Goal: Share content: Share content

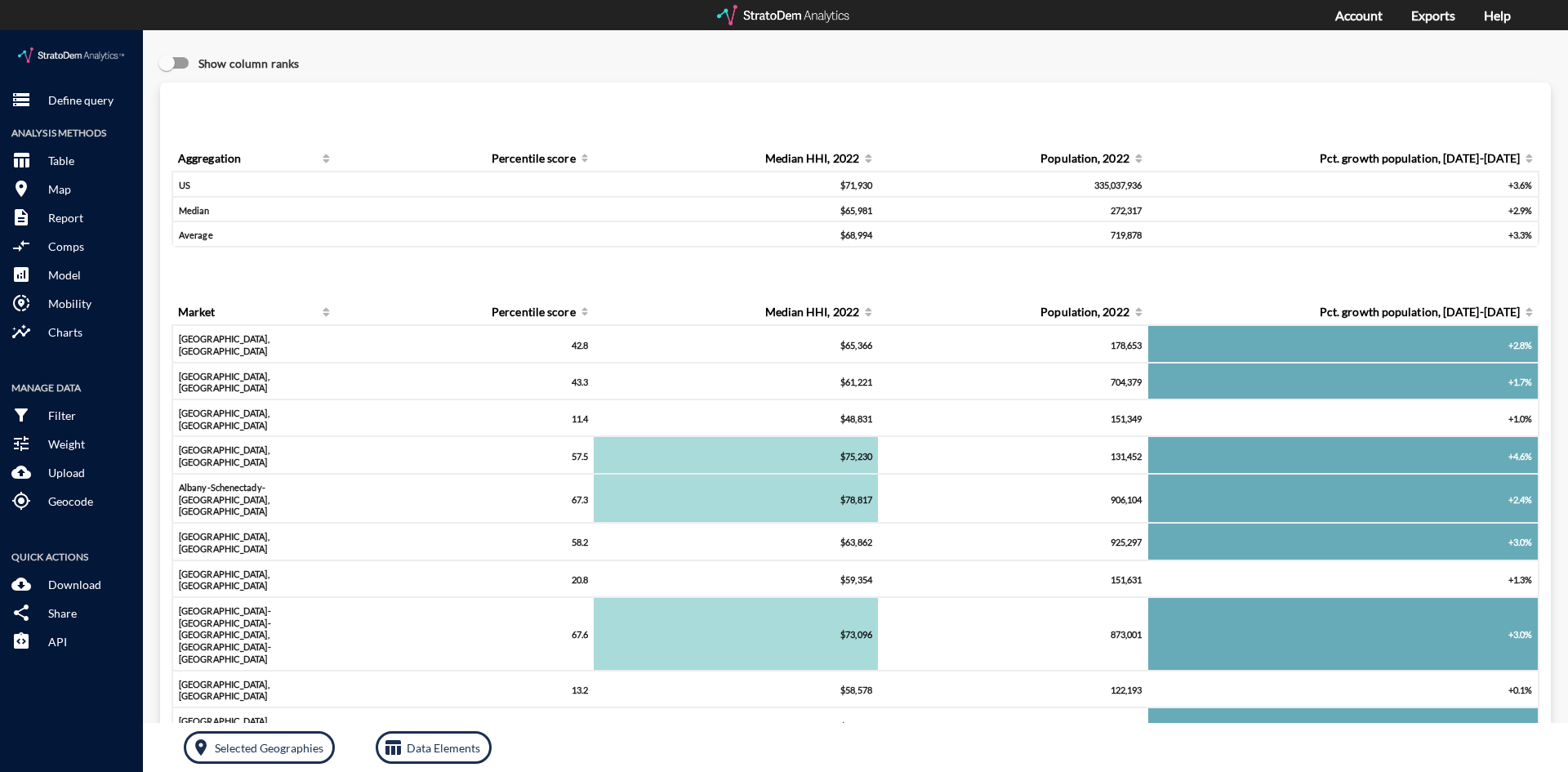
click img
click p "Share"
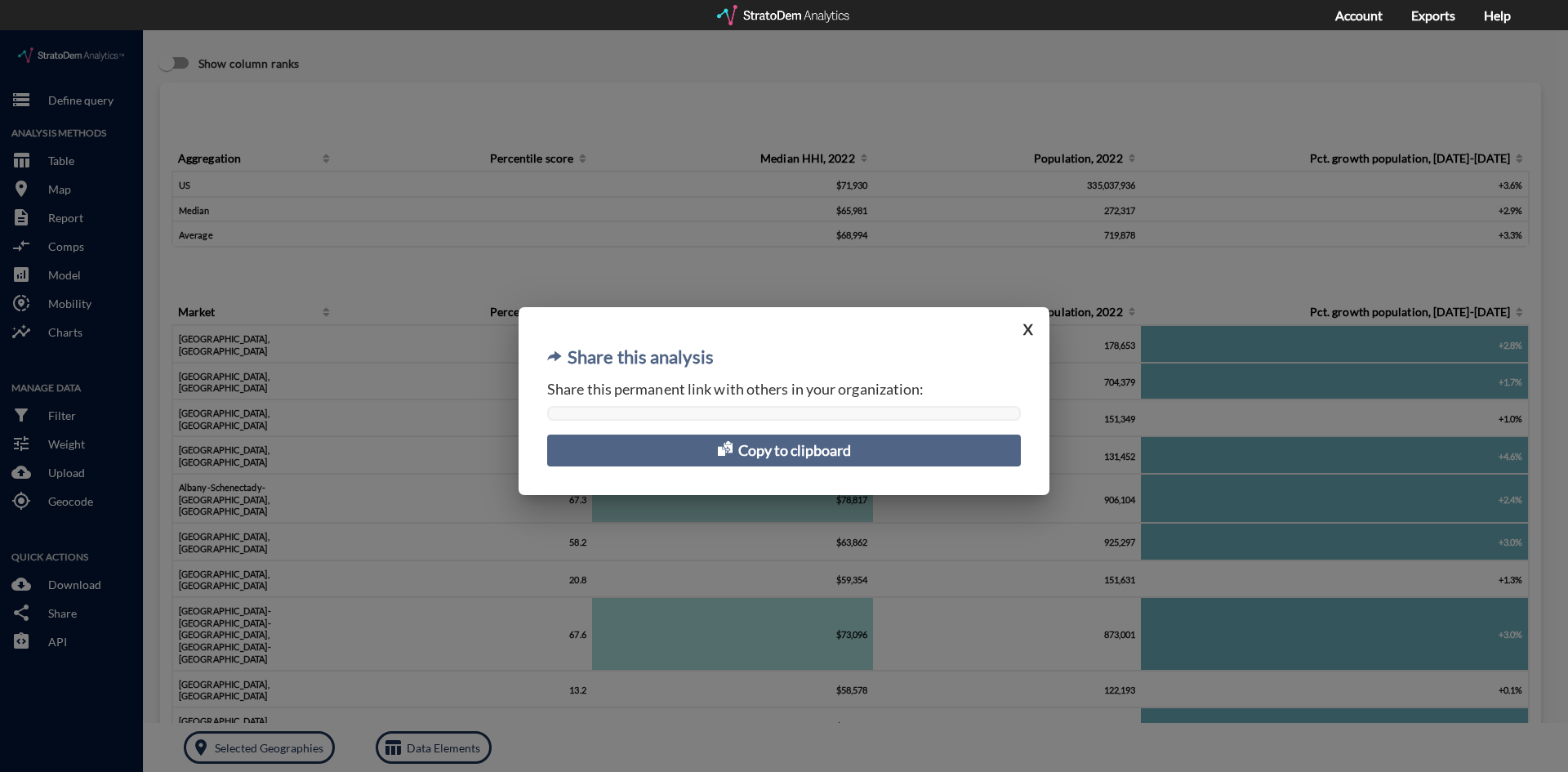
click span "Share this permanent link with others in your organization:"
click div
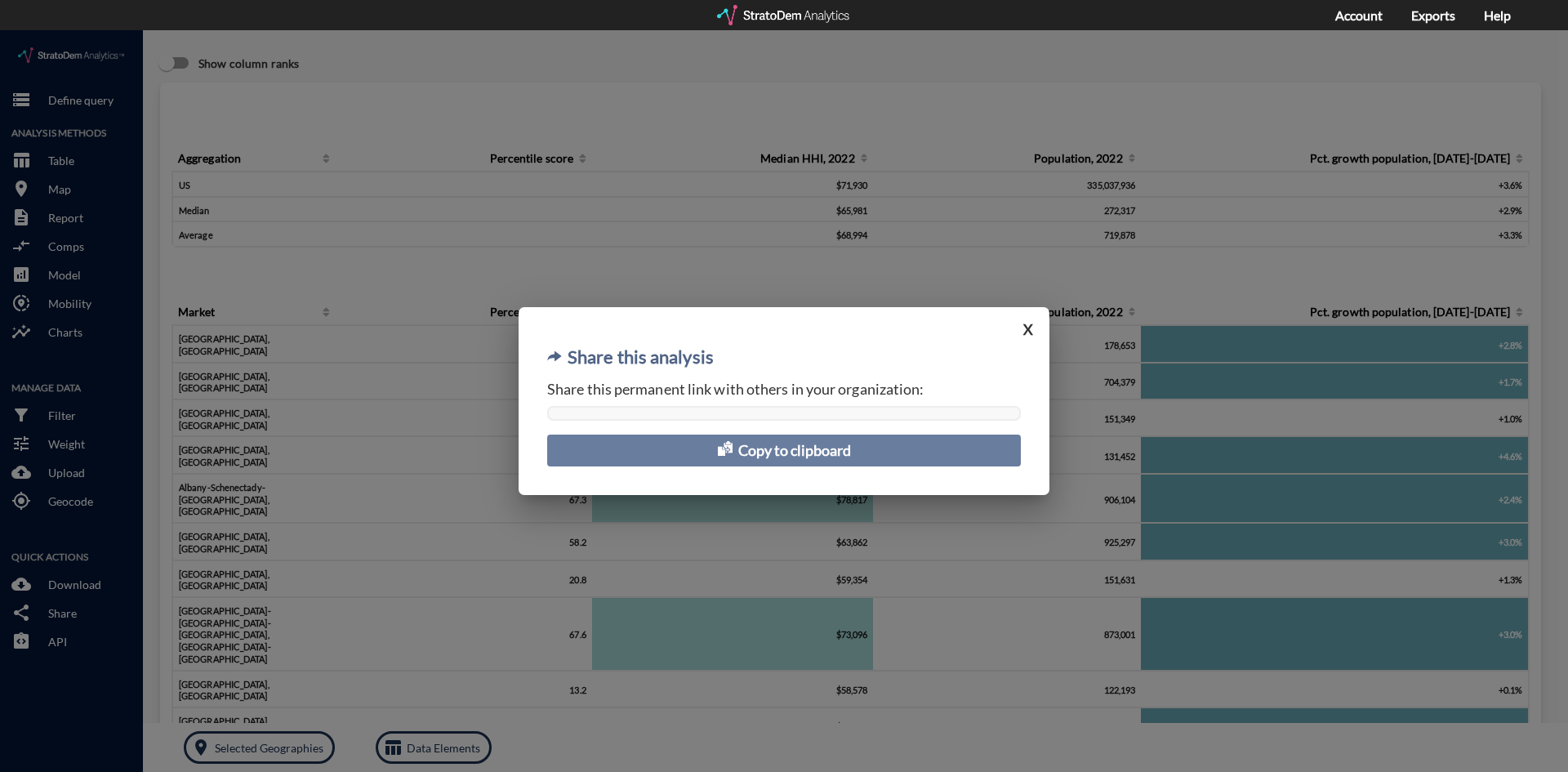
click button "Copy to clipboard"
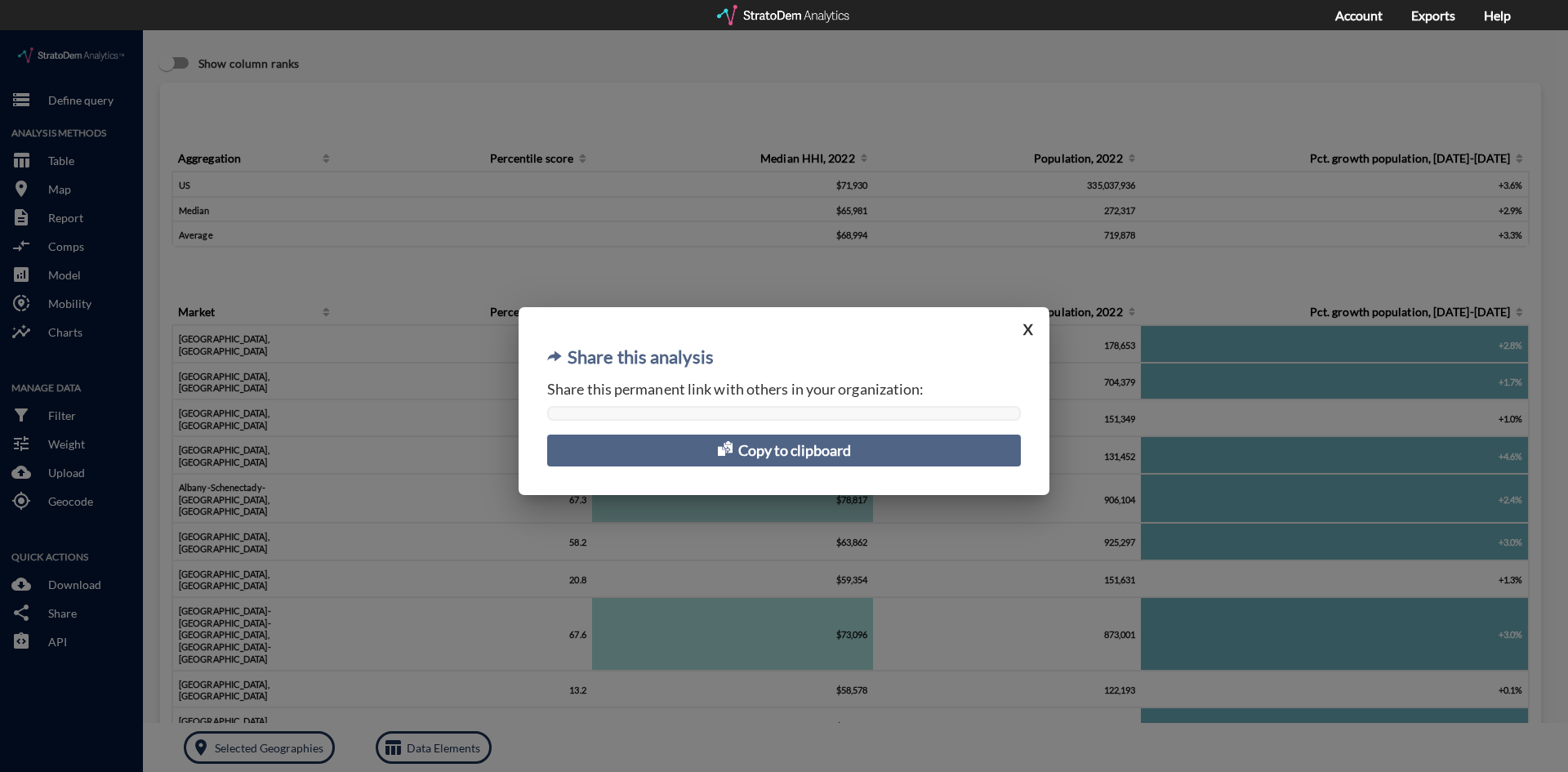
click div "Share this analysis X Share this permanent link with others in your organizatio…"
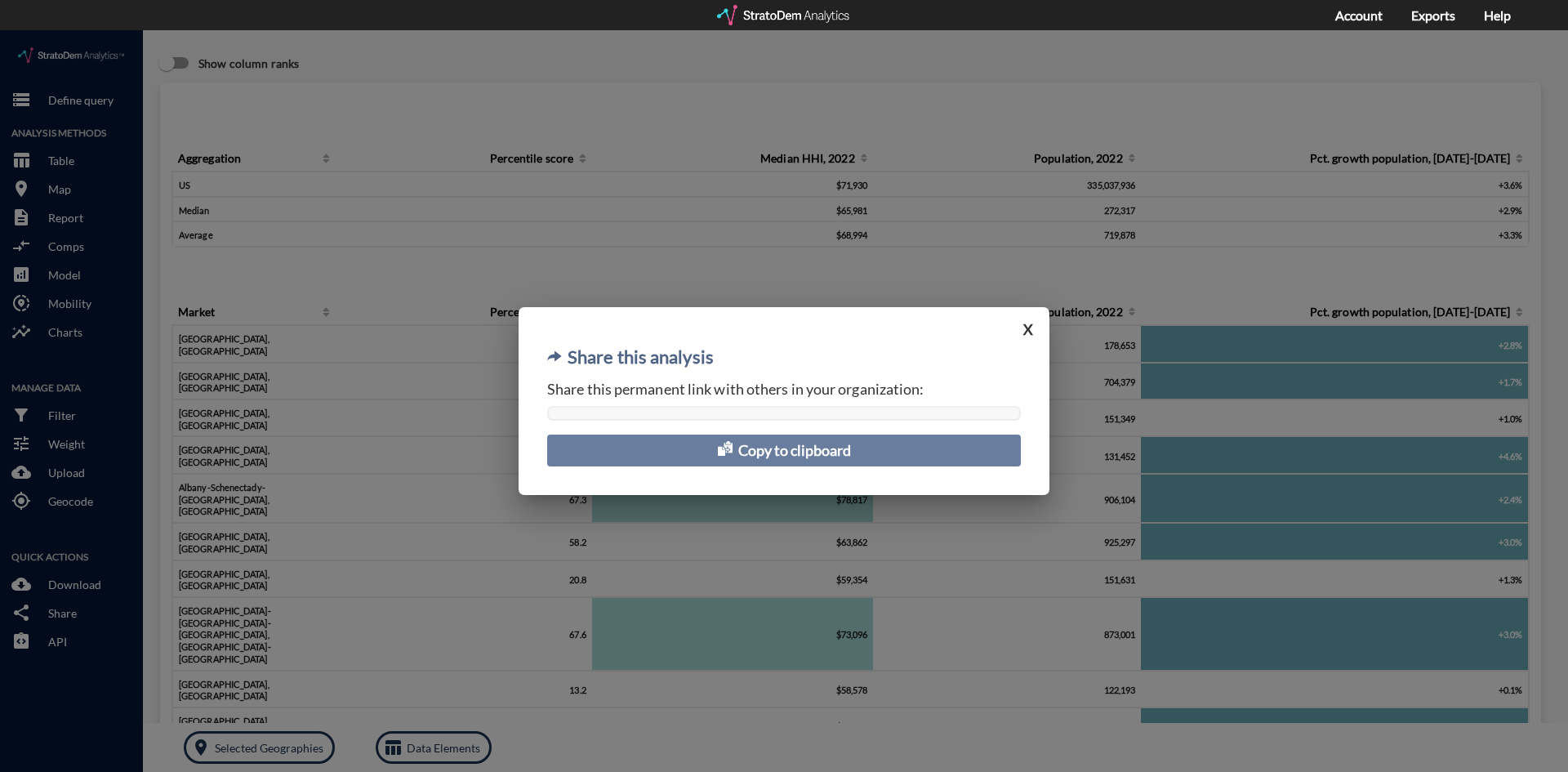
click span
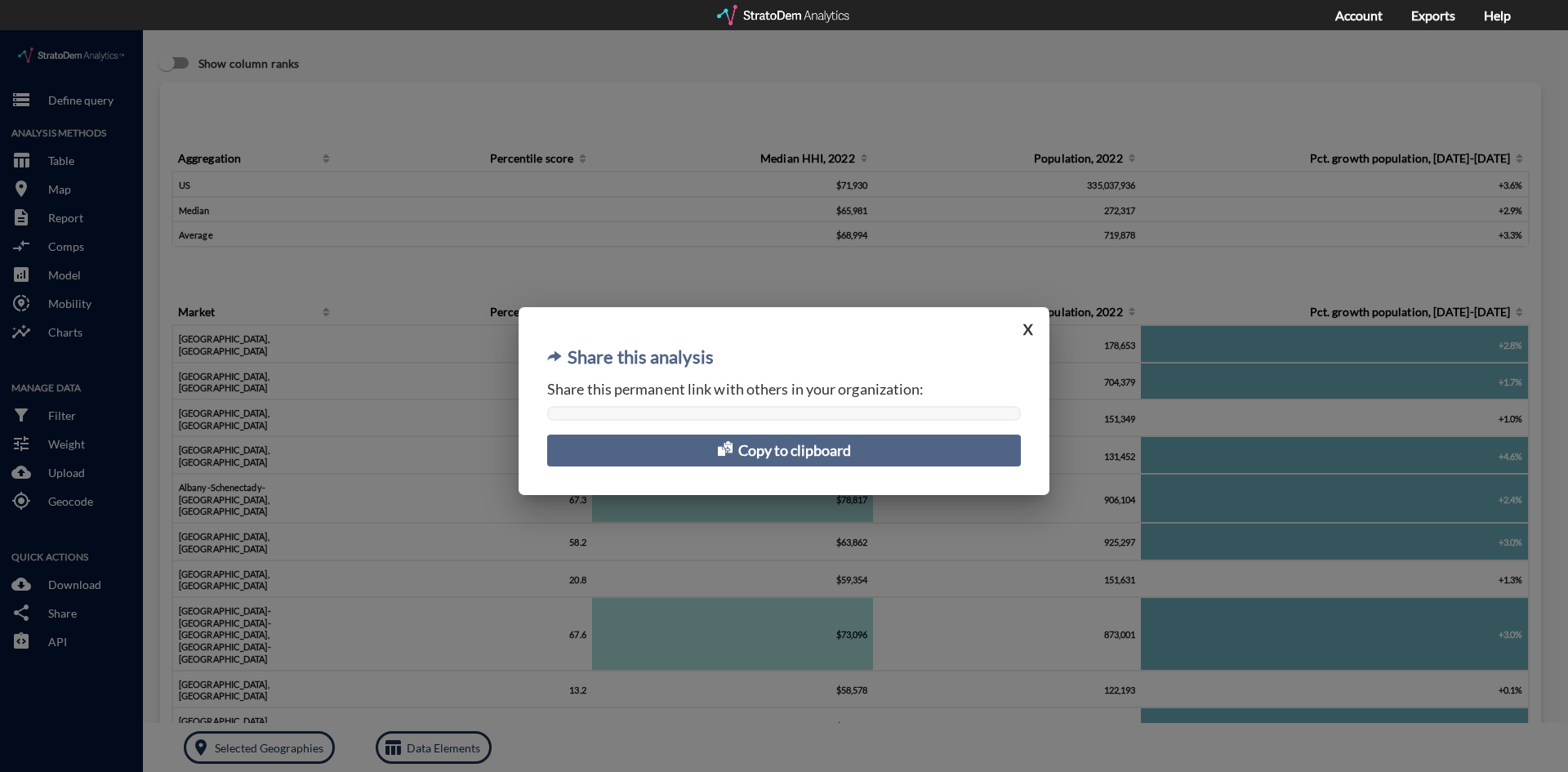
click button "X"
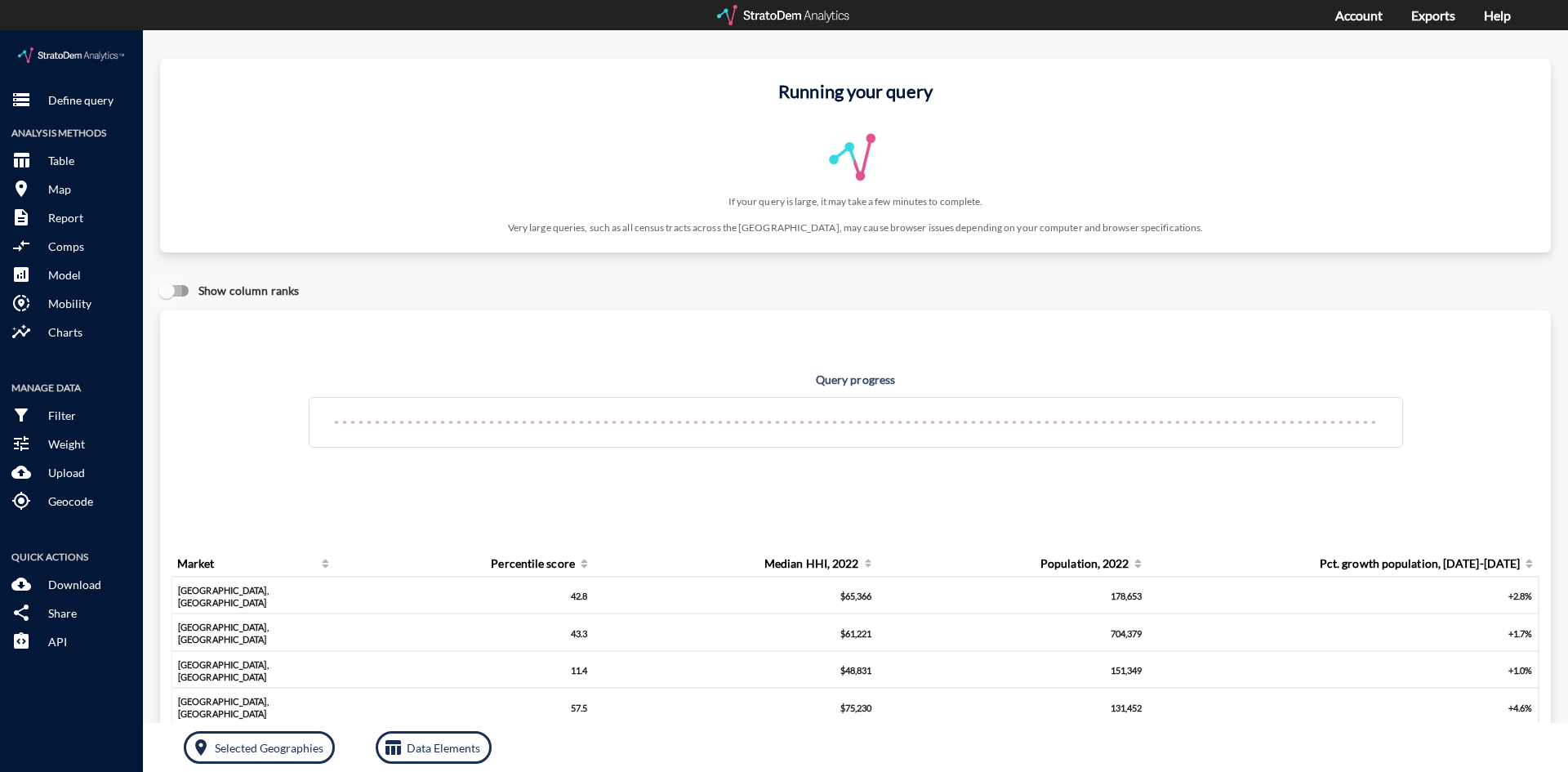
click input "Show column ranks"
checkbox input "true"
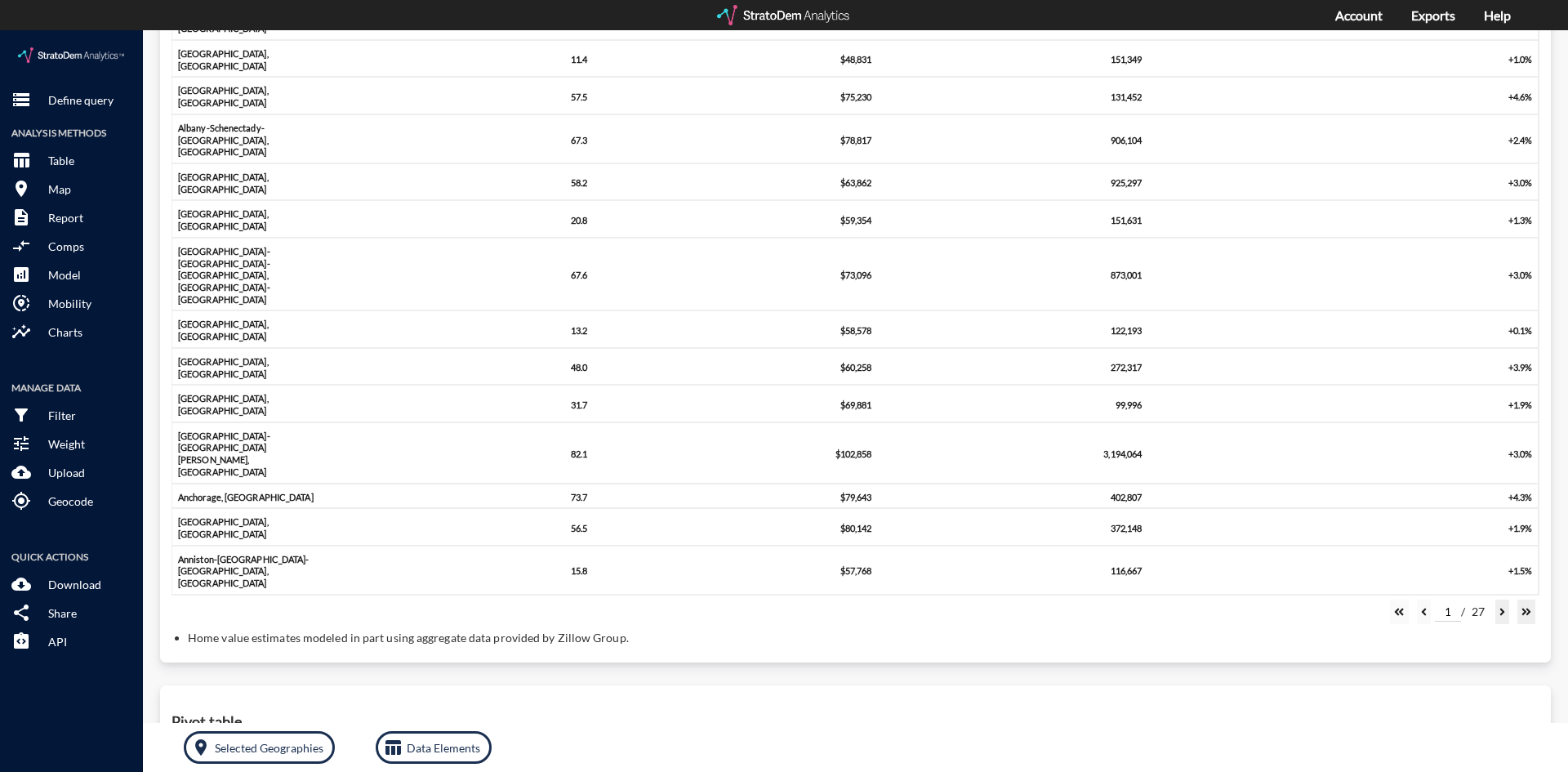
scroll to position [653, 0]
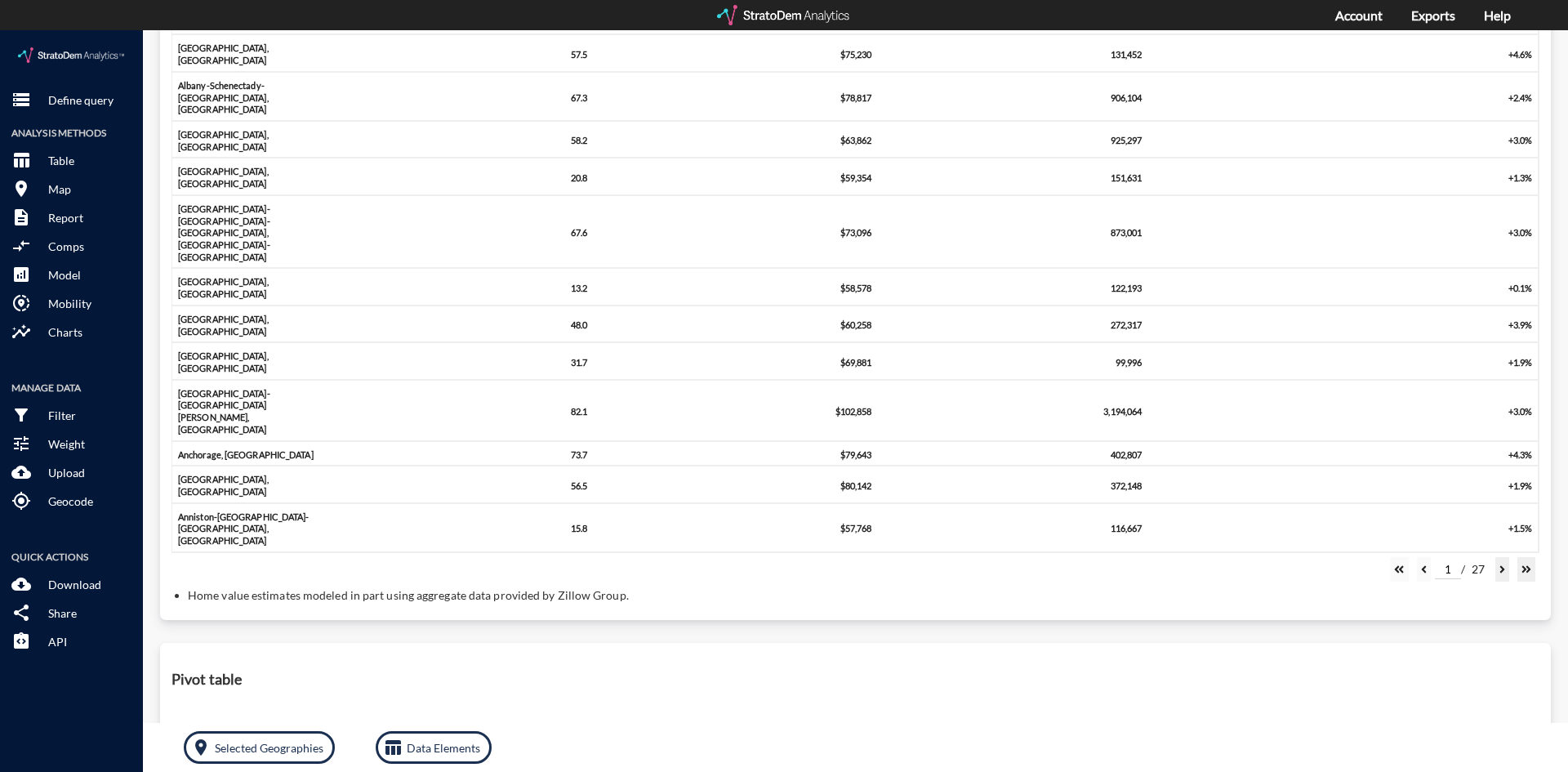
click li "Home value estimates modeled in part using aggregate data provided by Zillow Gr…"
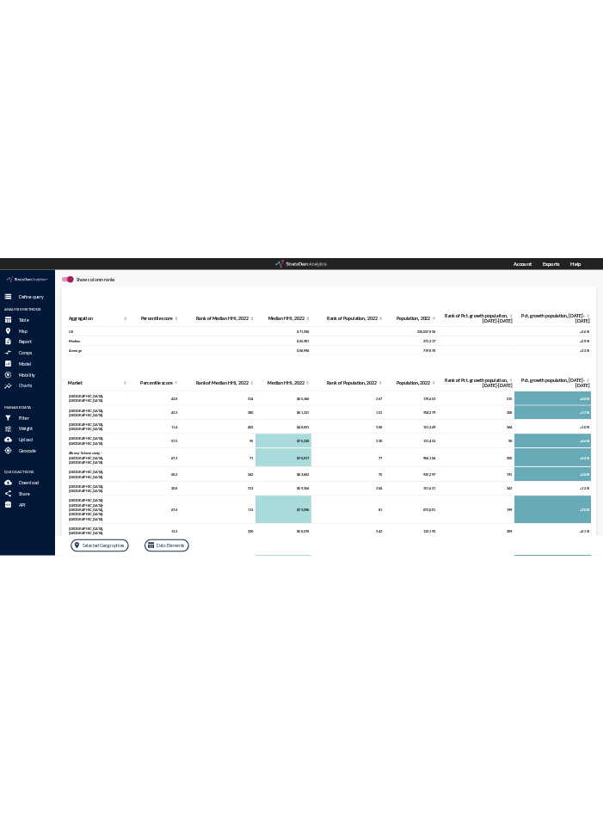
scroll to position [0, 0]
